Goal: Information Seeking & Learning: Stay updated

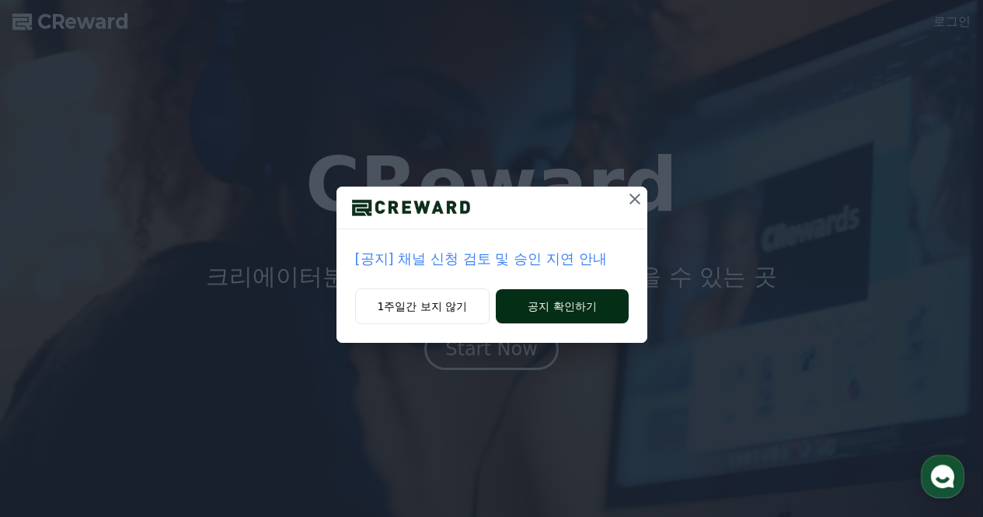
click at [539, 302] on button "공지 확인하기" at bounding box center [562, 306] width 132 height 34
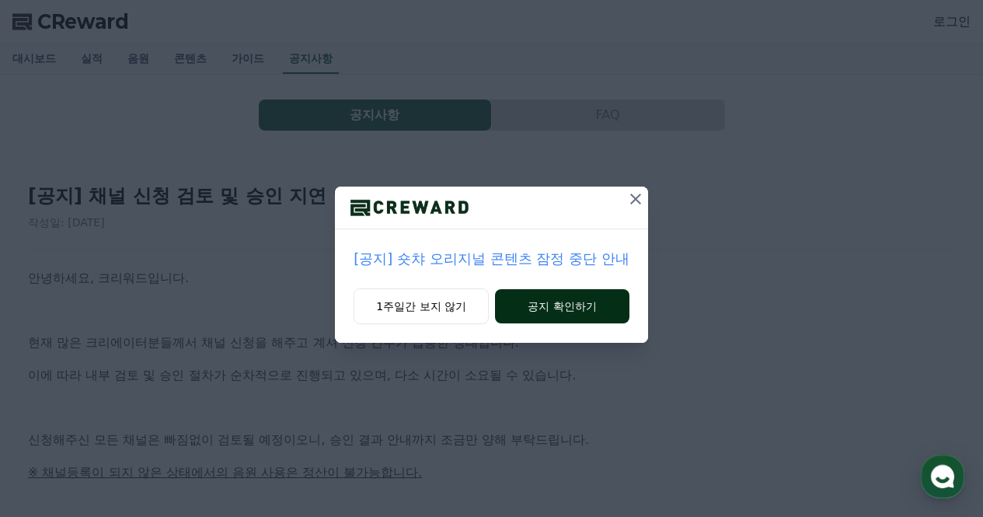
click at [573, 302] on button "공지 확인하기" at bounding box center [562, 306] width 134 height 34
